Goal: Task Accomplishment & Management: Complete application form

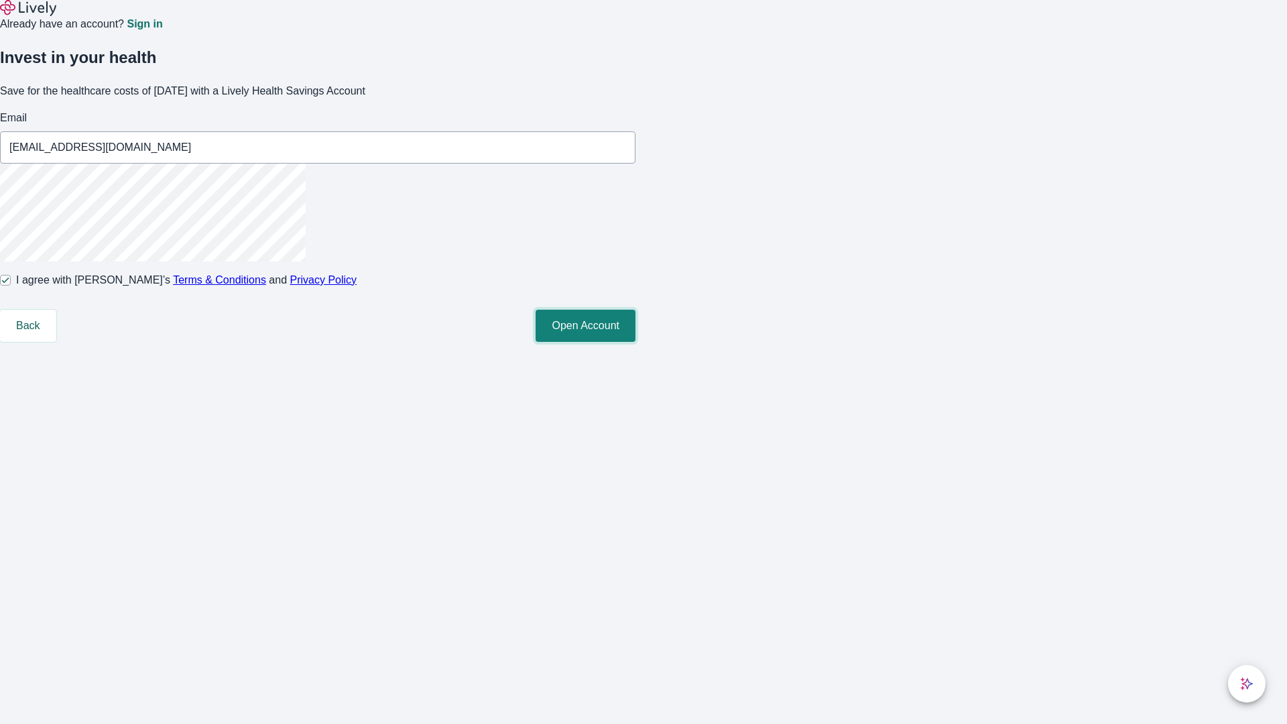
click at [635, 342] on button "Open Account" at bounding box center [586, 326] width 100 height 32
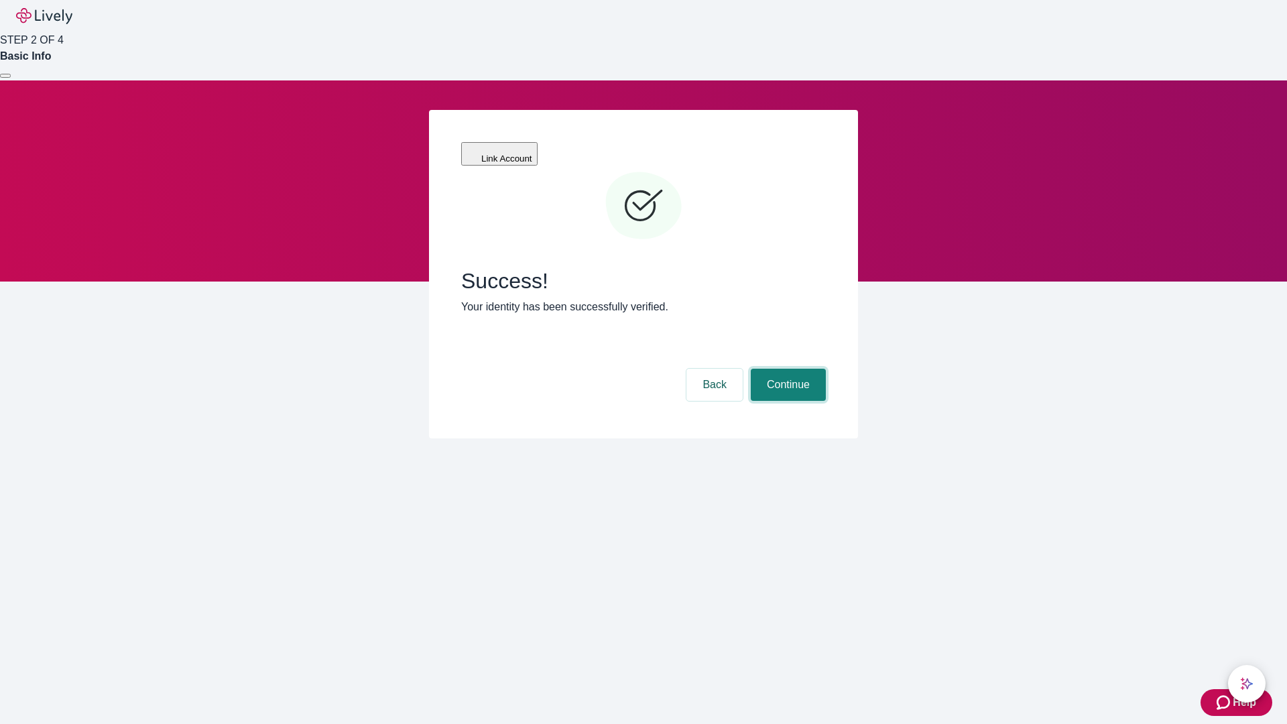
click at [786, 369] on button "Continue" at bounding box center [788, 385] width 75 height 32
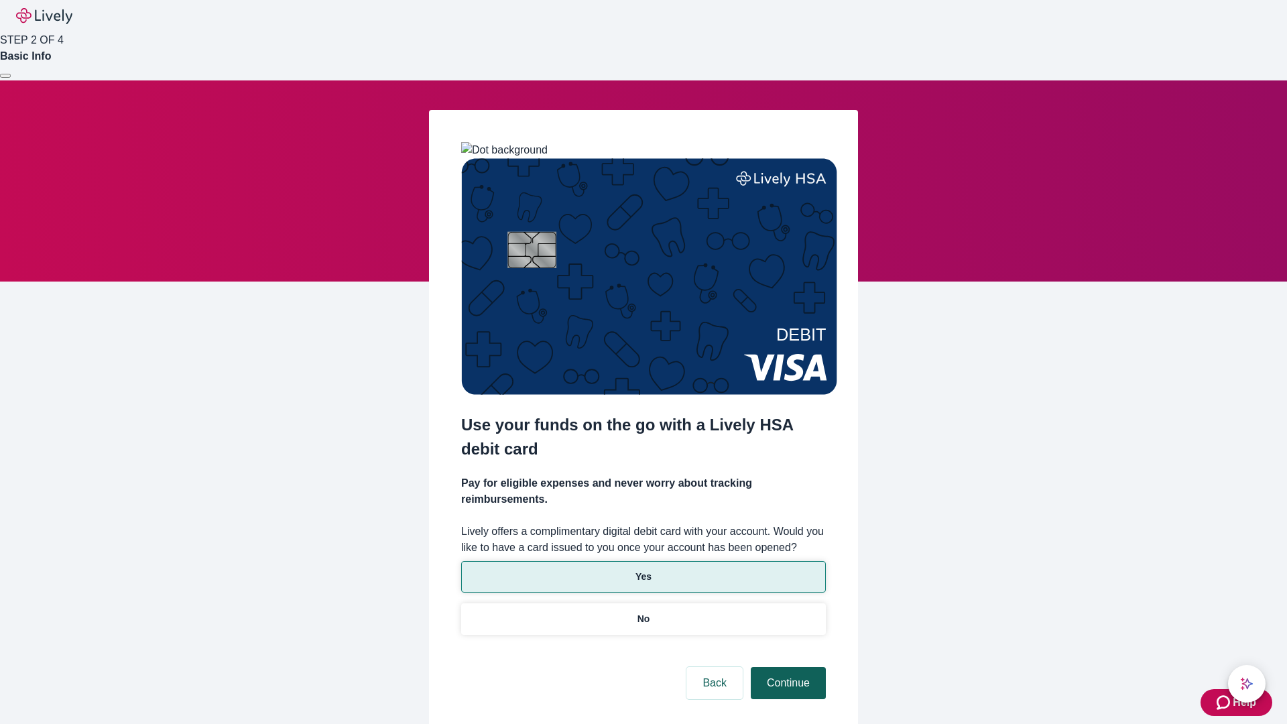
click at [643, 570] on p "Yes" at bounding box center [643, 577] width 16 height 14
click at [786, 667] on button "Continue" at bounding box center [788, 683] width 75 height 32
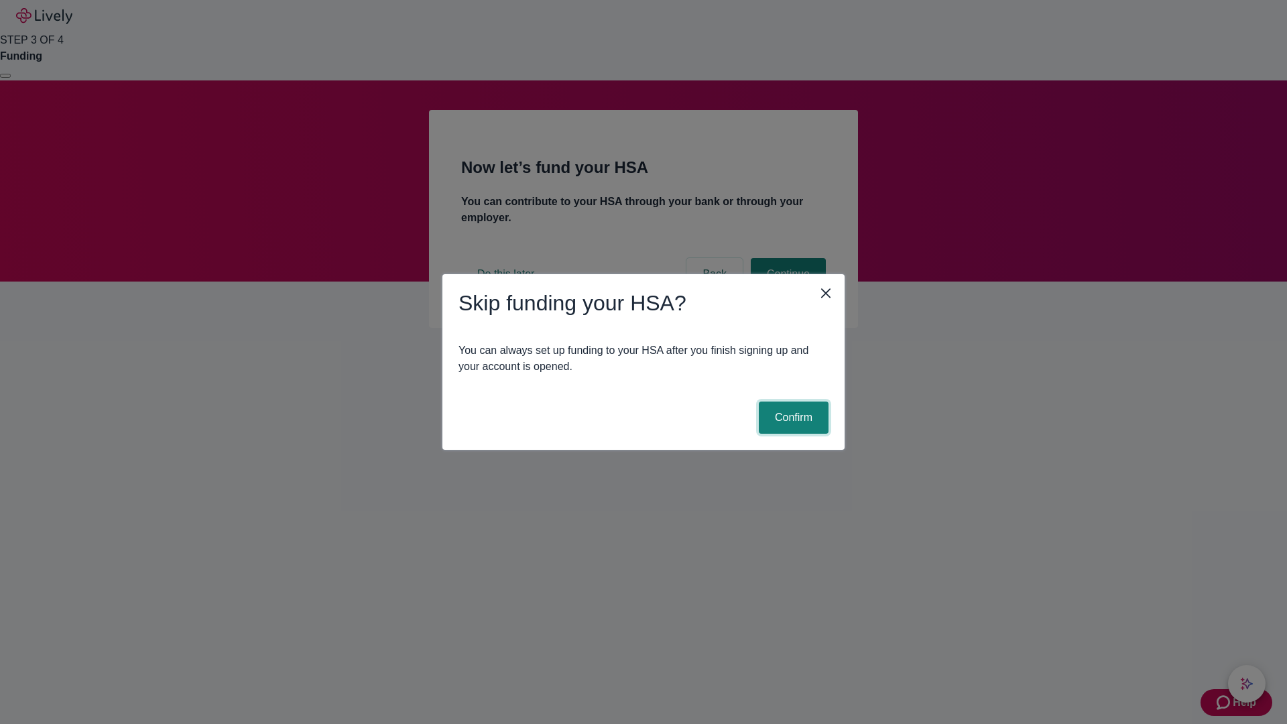
click at [792, 418] on button "Confirm" at bounding box center [794, 417] width 70 height 32
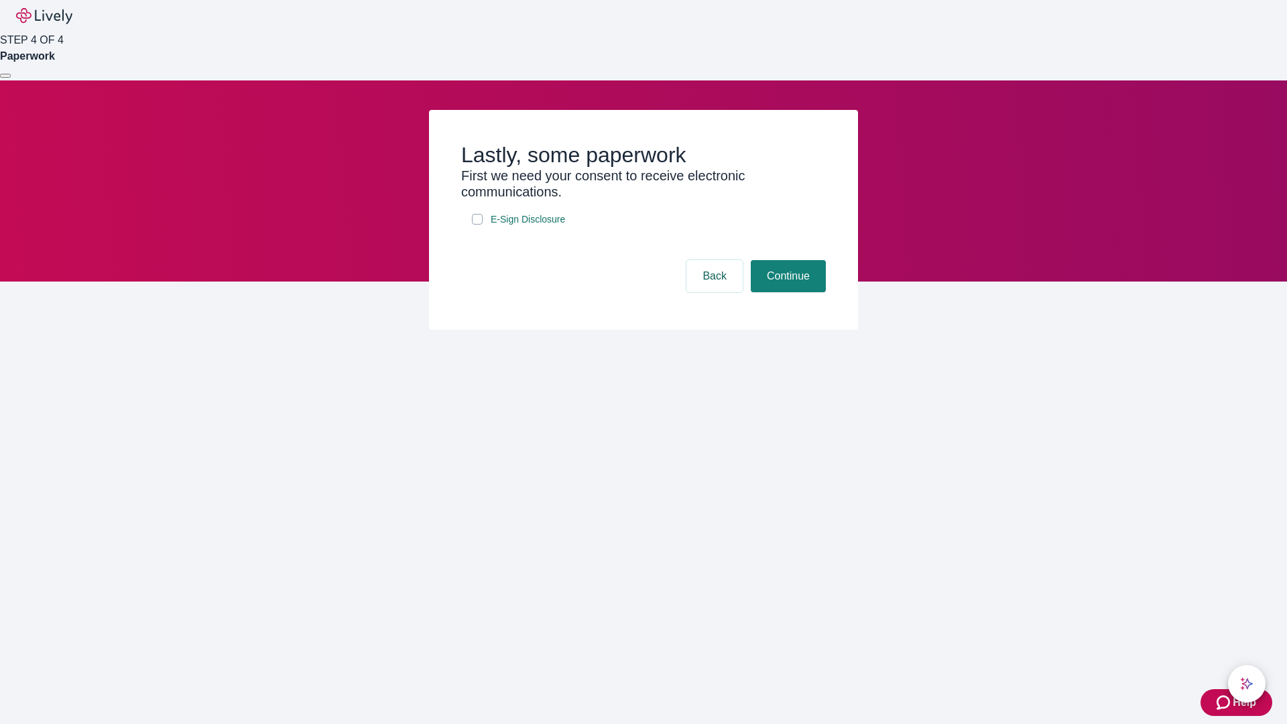
click at [477, 225] on input "E-Sign Disclosure" at bounding box center [477, 219] width 11 height 11
checkbox input "true"
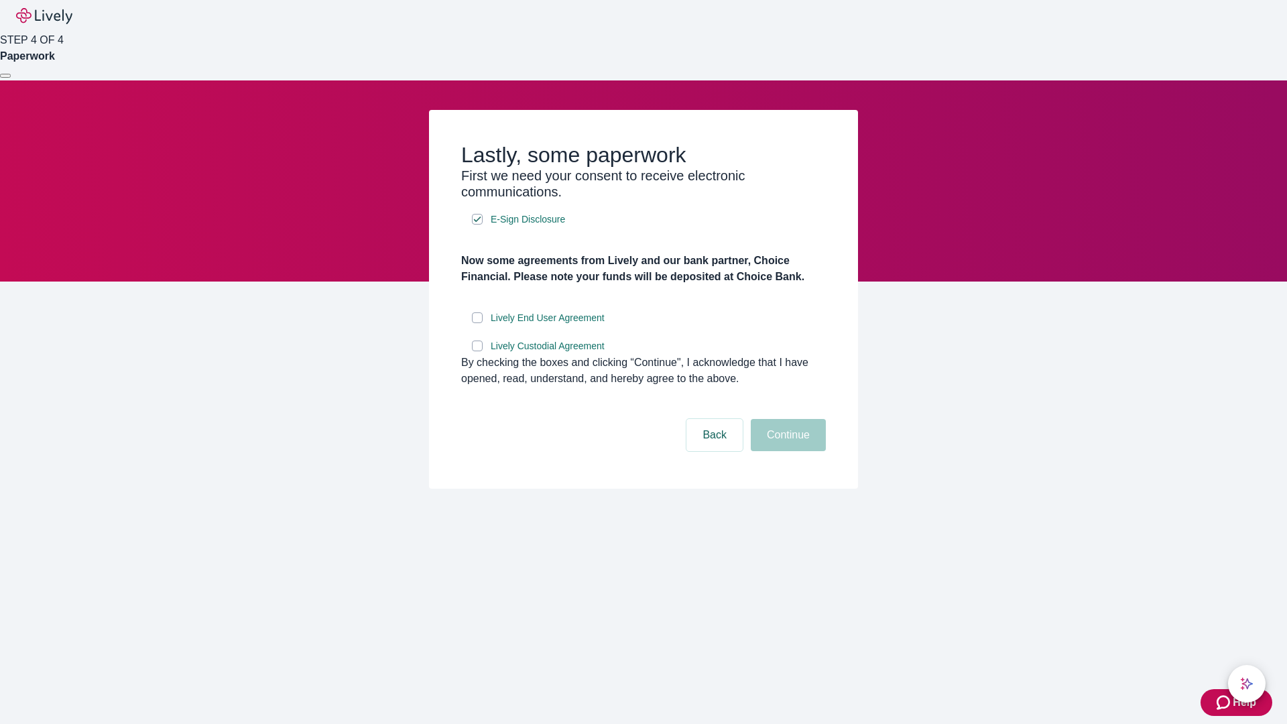
click at [477, 323] on input "Lively End User Agreement" at bounding box center [477, 317] width 11 height 11
checkbox input "true"
click at [477, 351] on input "Lively Custodial Agreement" at bounding box center [477, 345] width 11 height 11
checkbox input "true"
click at [786, 451] on button "Continue" at bounding box center [788, 435] width 75 height 32
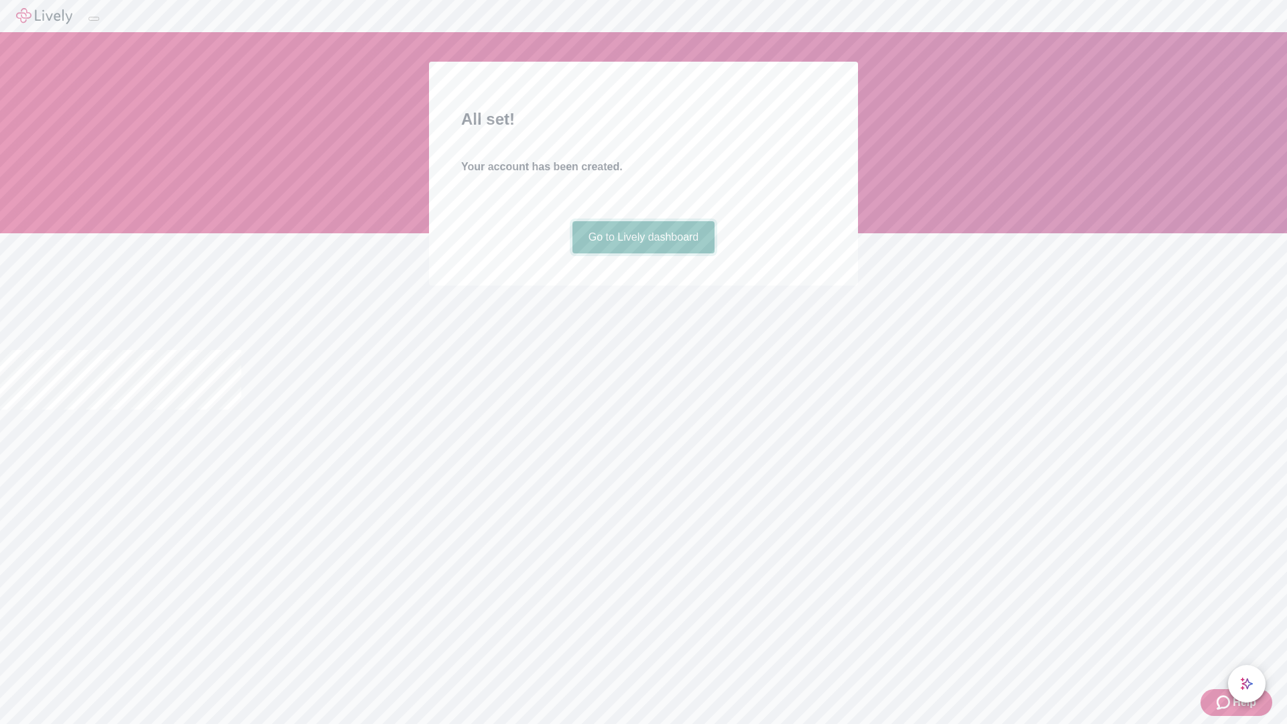
click at [643, 253] on link "Go to Lively dashboard" at bounding box center [643, 237] width 143 height 32
